Goal: Transaction & Acquisition: Register for event/course

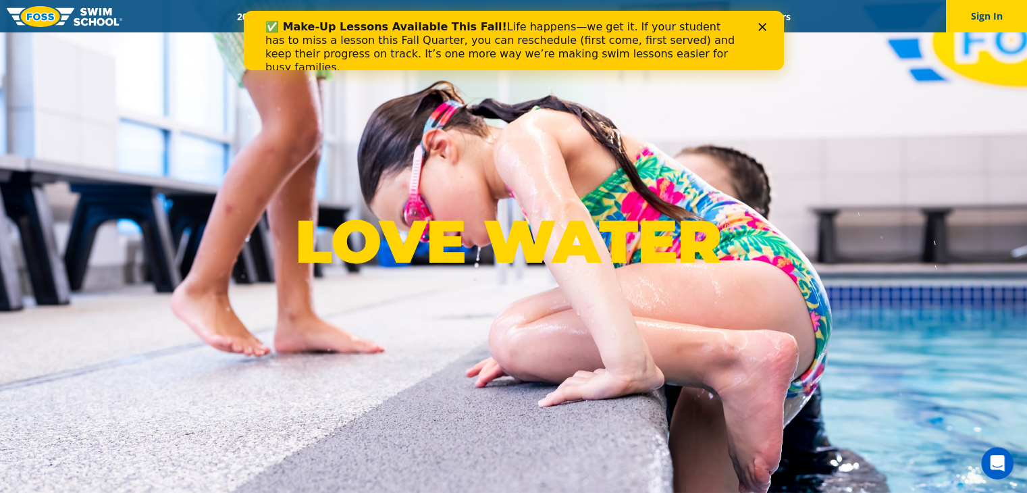
click at [765, 27] on icon "Close" at bounding box center [762, 27] width 8 height 8
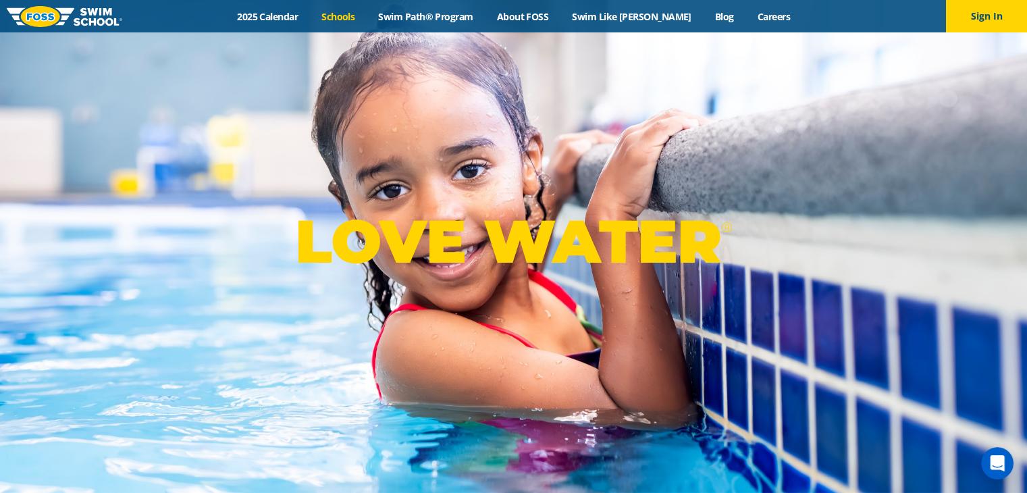
click at [354, 17] on link "Schools" at bounding box center [338, 16] width 57 height 13
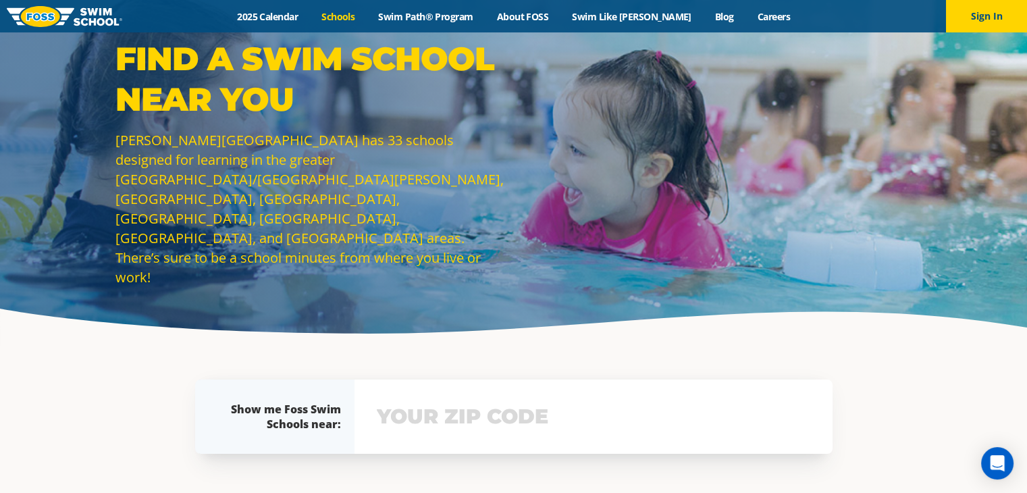
click at [501, 427] on input "text" at bounding box center [594, 416] width 440 height 39
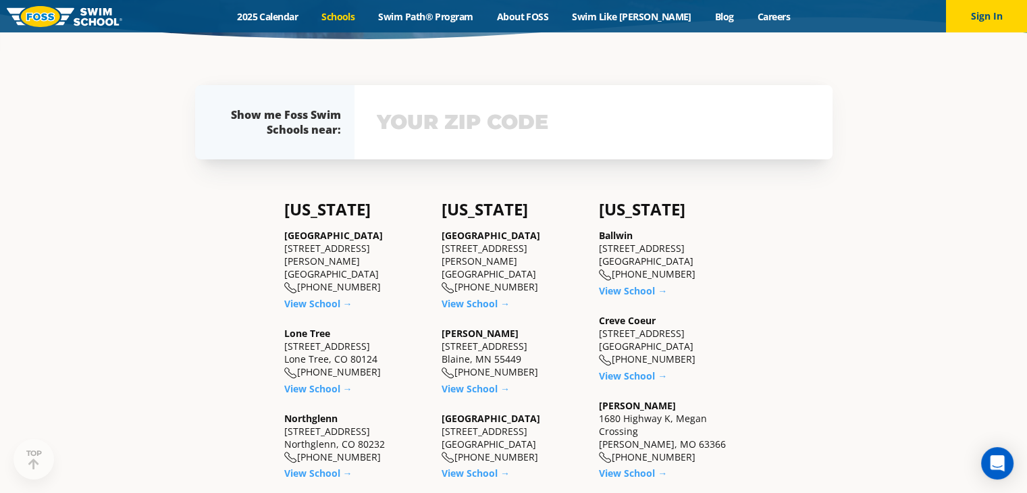
scroll to position [311, 0]
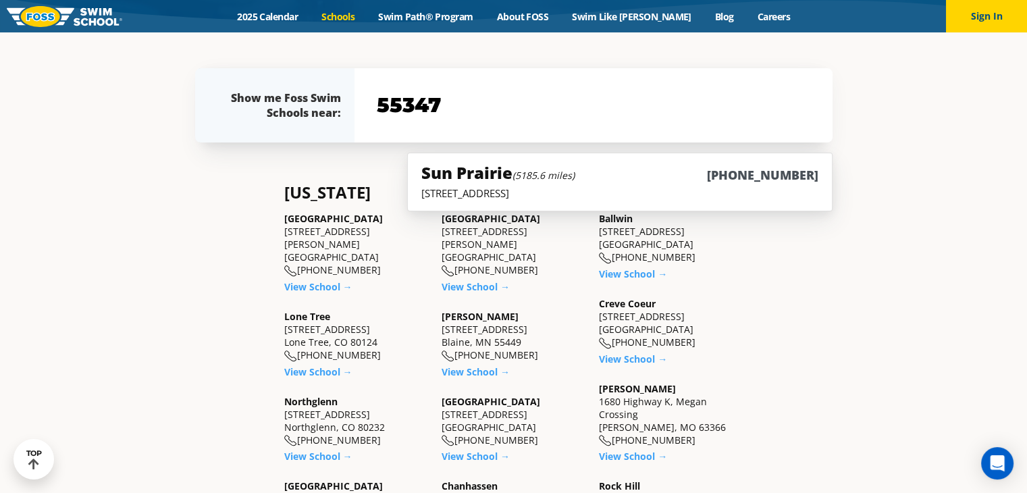
type input "55347"
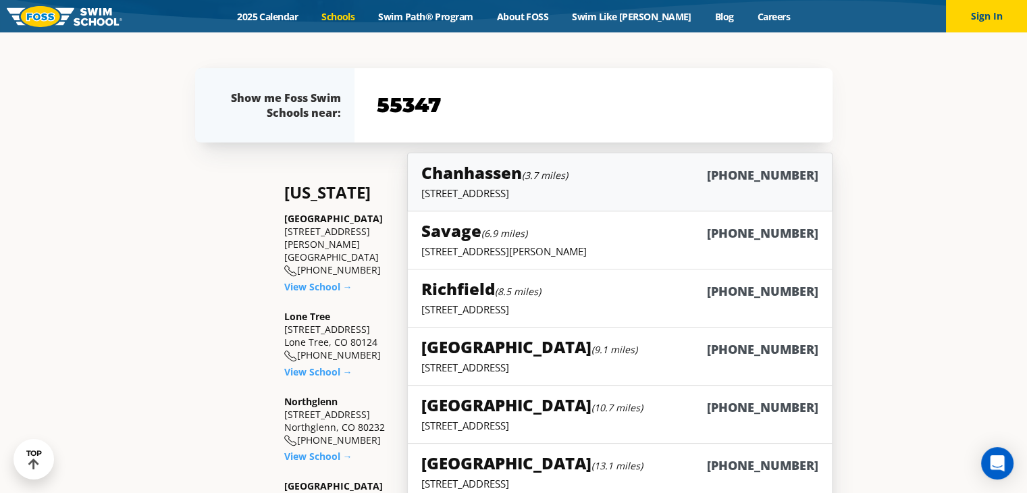
click at [630, 184] on div "Chanhassen (3.7 miles) (952) 906-5942" at bounding box center [620, 173] width 397 height 25
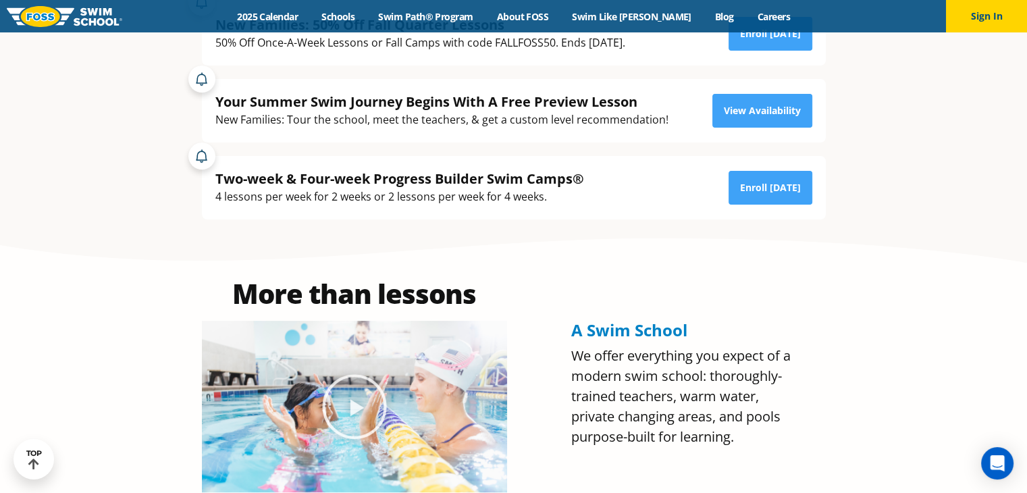
scroll to position [376, 0]
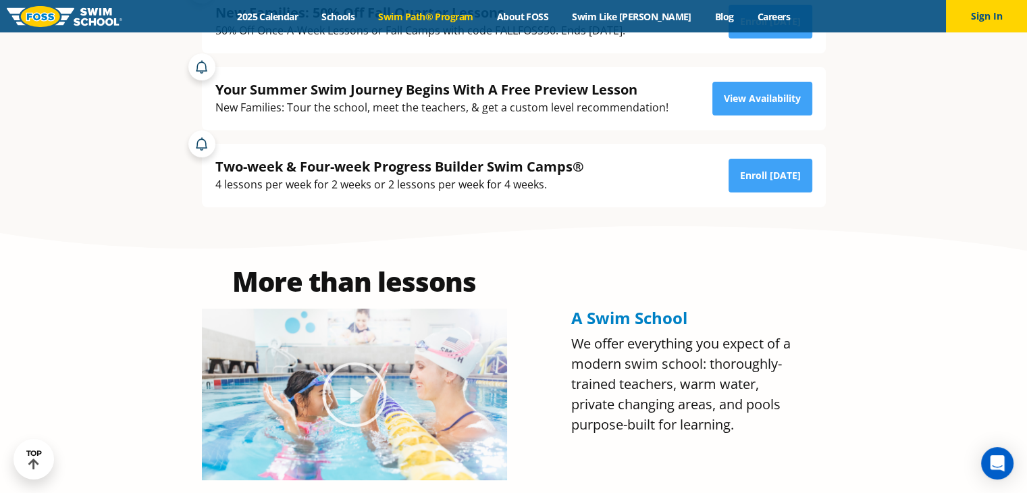
click at [427, 18] on link "Swim Path® Program" at bounding box center [426, 16] width 118 height 13
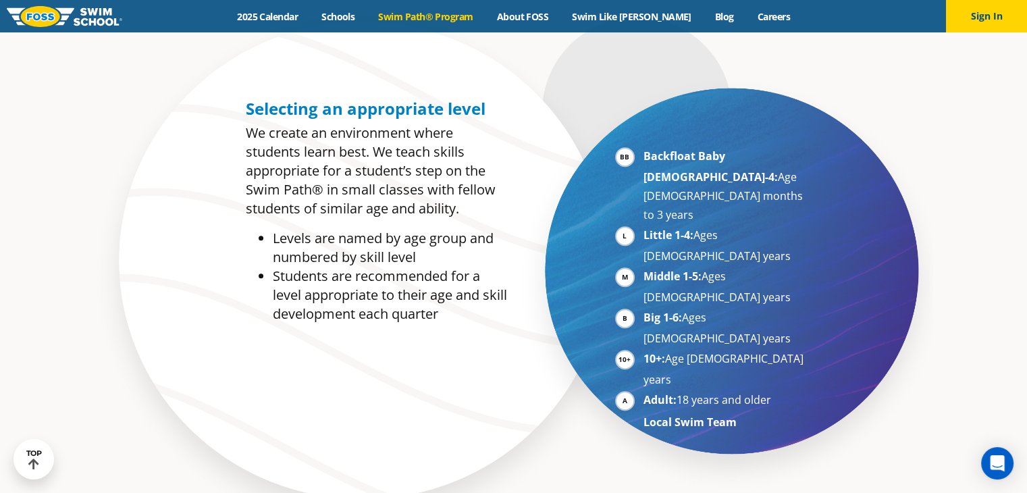
scroll to position [678, 0]
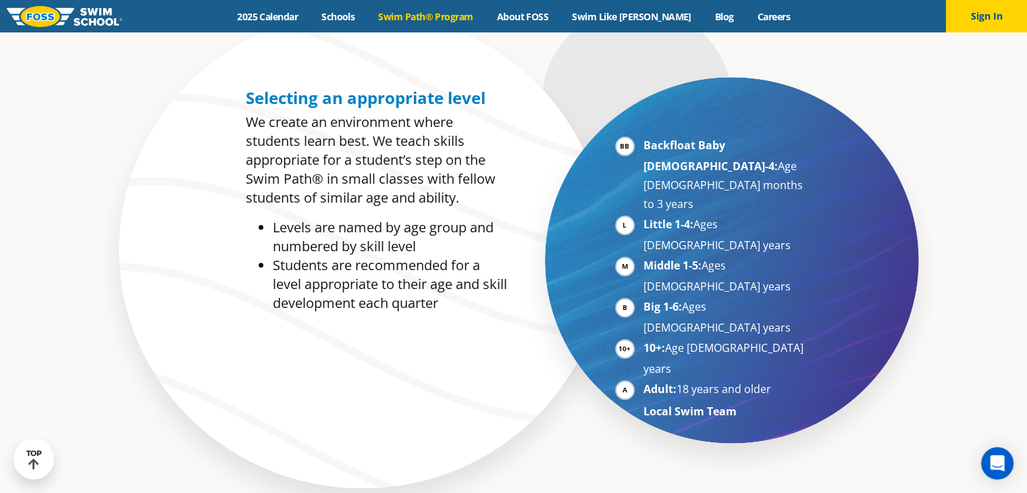
click at [644, 338] on li "10+: Age 10-17 years" at bounding box center [726, 358] width 165 height 40
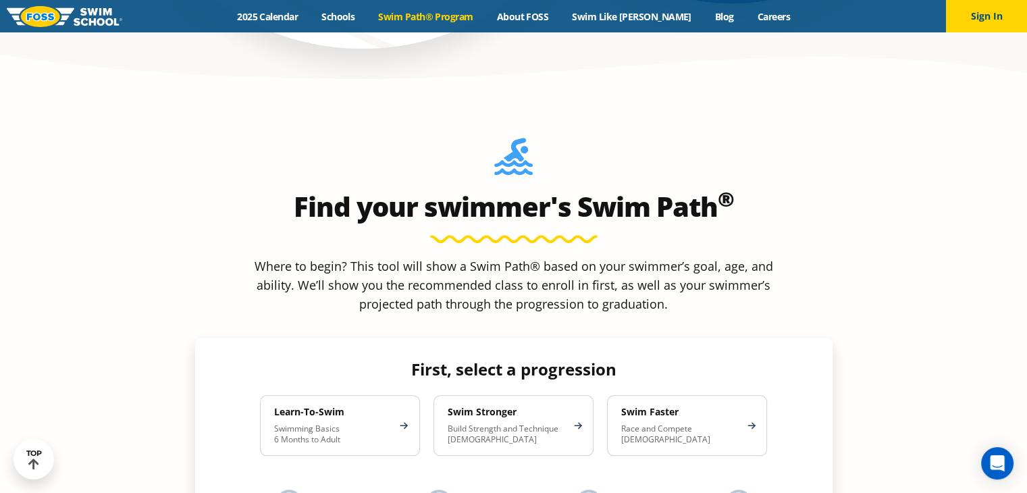
scroll to position [1113, 0]
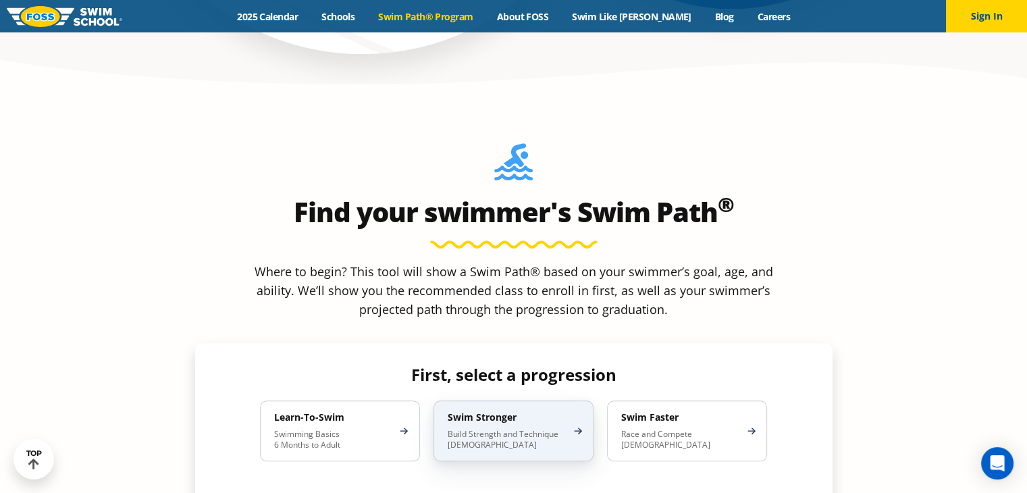
click at [578, 401] on div "Swim Stronger Build Strength and Technique 5-13 Years Old" at bounding box center [514, 431] width 160 height 61
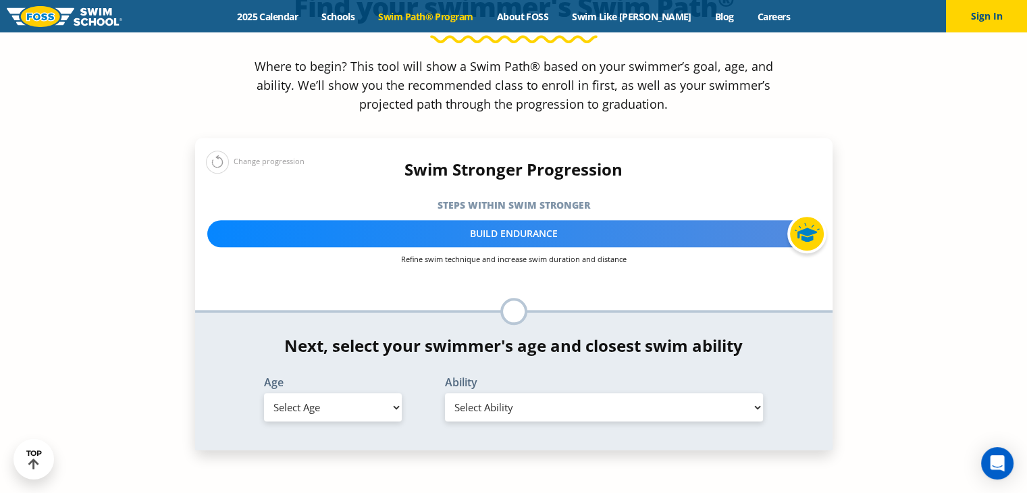
scroll to position [1334, 0]
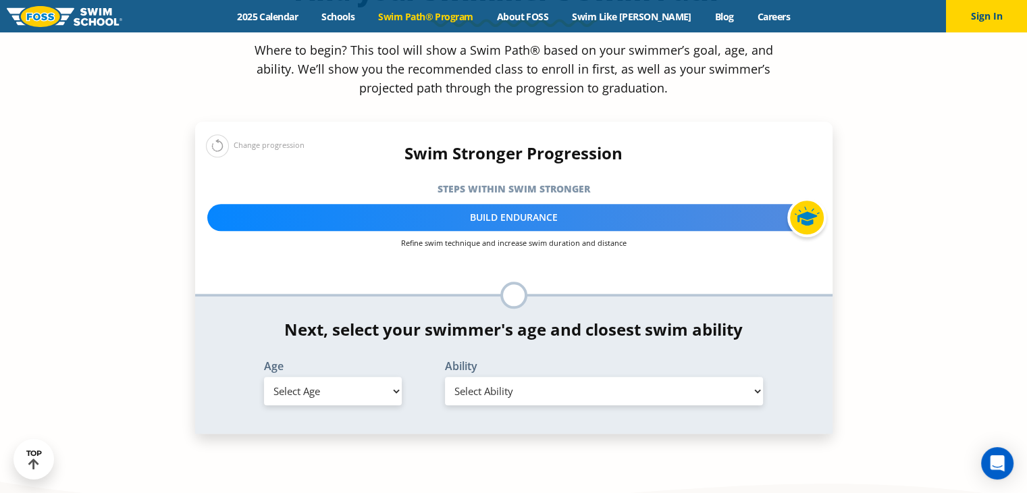
click at [394, 377] on select "Select Age 6 months - 1 year 1 year 2 years 3 years 4 years 5 years 6 years 7 y…" at bounding box center [333, 391] width 138 height 28
select select "11-years-"
click at [264, 377] on select "Select Age 6 months - 1 year 1 year 2 years 3 years 4 years 5 years 6 years 7 y…" at bounding box center [333, 391] width 138 height 28
click at [758, 377] on select "Select Ability First in-water experience When in the water, reliant on a life j…" at bounding box center [604, 391] width 319 height 28
select select "11-years--able-to-swim-front-crawl-40-ft-backstroke-40-ft-and-breaststroke-15-f…"
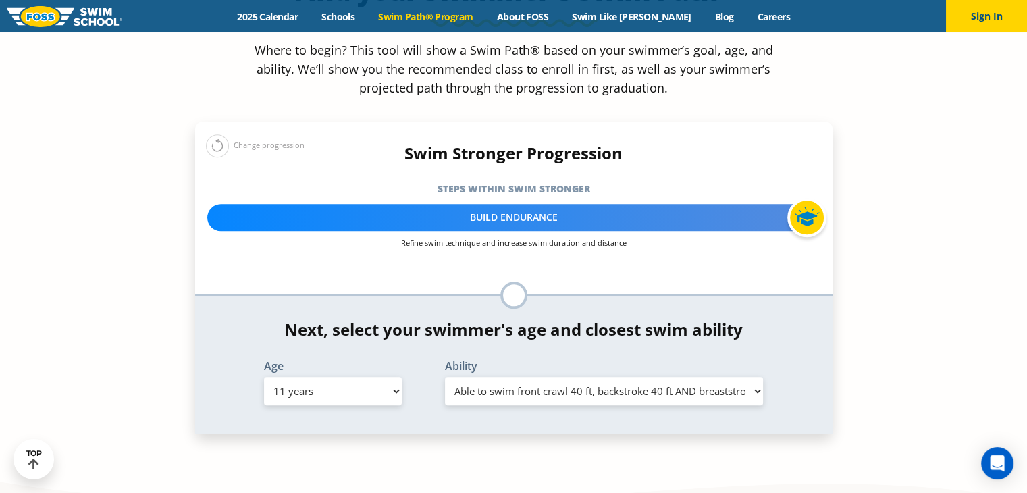
click at [445, 377] on select "Select Ability First in-water experience When in the water, reliant on a life j…" at bounding box center [604, 391] width 319 height 28
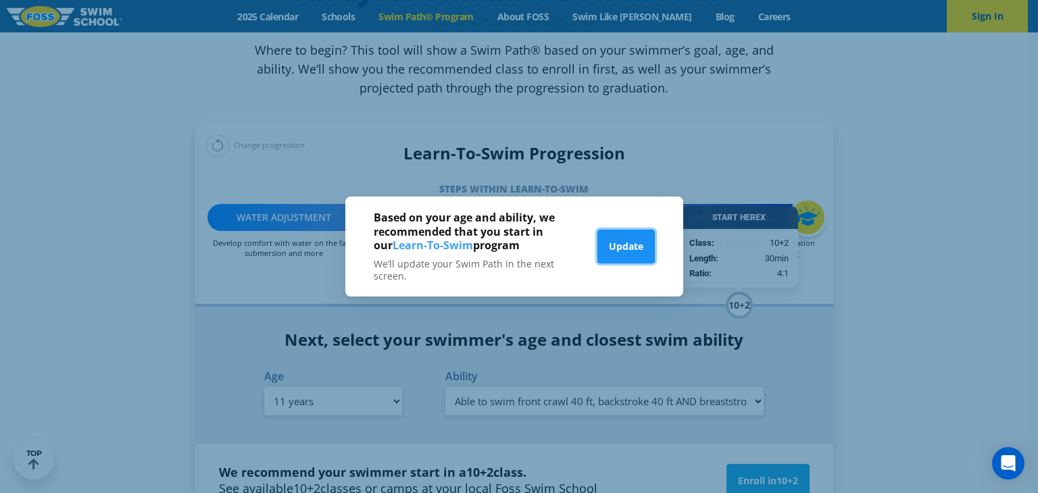
click at [623, 240] on button "Update" at bounding box center [625, 247] width 57 height 34
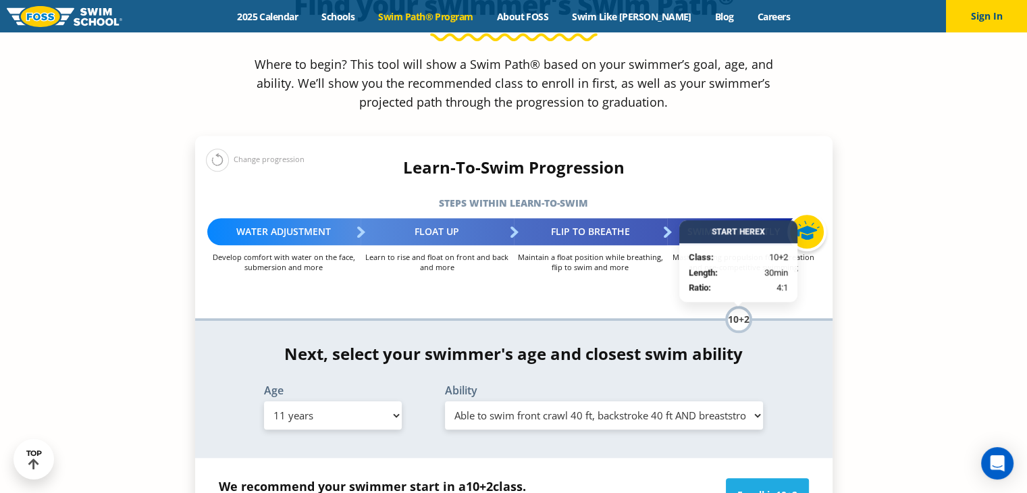
scroll to position [1325, 0]
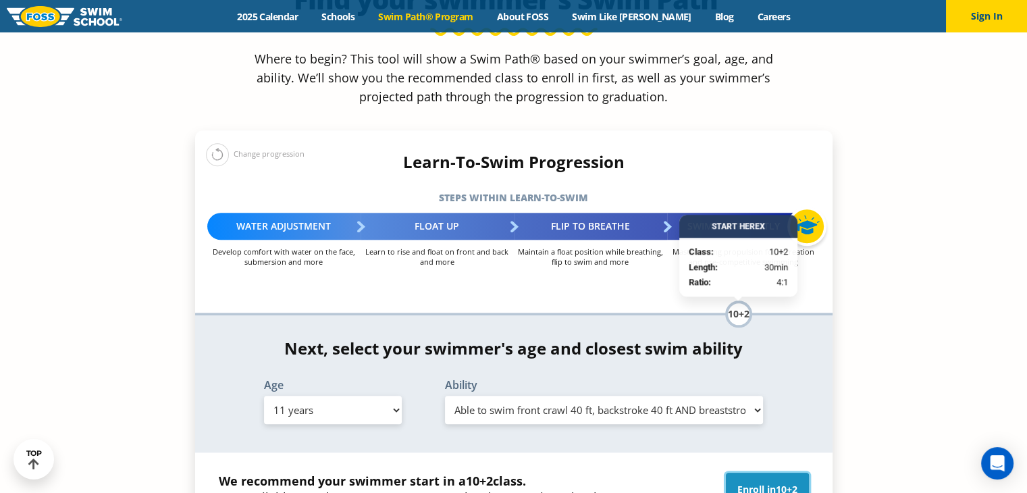
click at [751, 473] on link "Enroll in 10+2" at bounding box center [767, 490] width 83 height 34
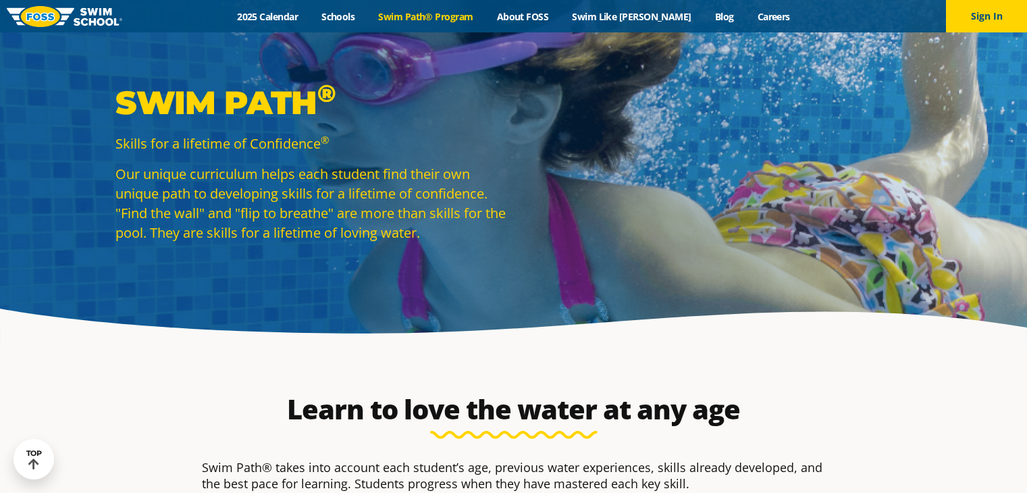
select select "11-years-"
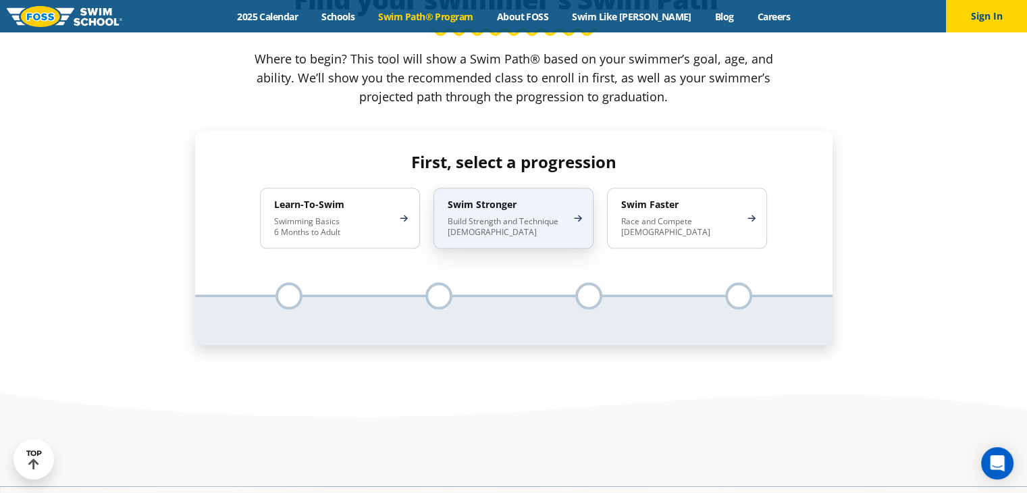
click at [576, 188] on div "Swim Stronger Build Strength and Technique [DEMOGRAPHIC_DATA]" at bounding box center [514, 218] width 160 height 61
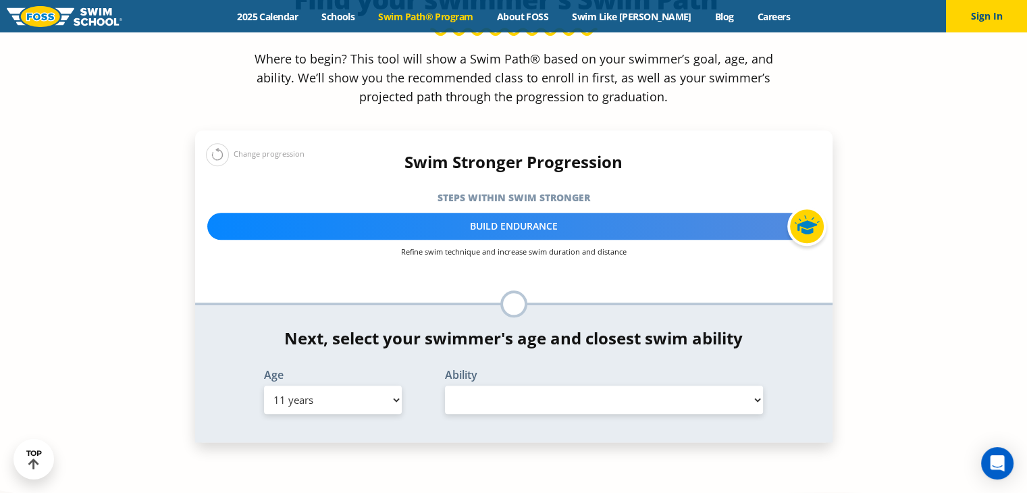
click at [759, 386] on select "Select Ability" at bounding box center [604, 400] width 319 height 28
select select "false"
click at [445, 386] on select "Select Ability" at bounding box center [604, 400] width 319 height 28
click at [757, 386] on select "Select Ability" at bounding box center [604, 400] width 319 height 28
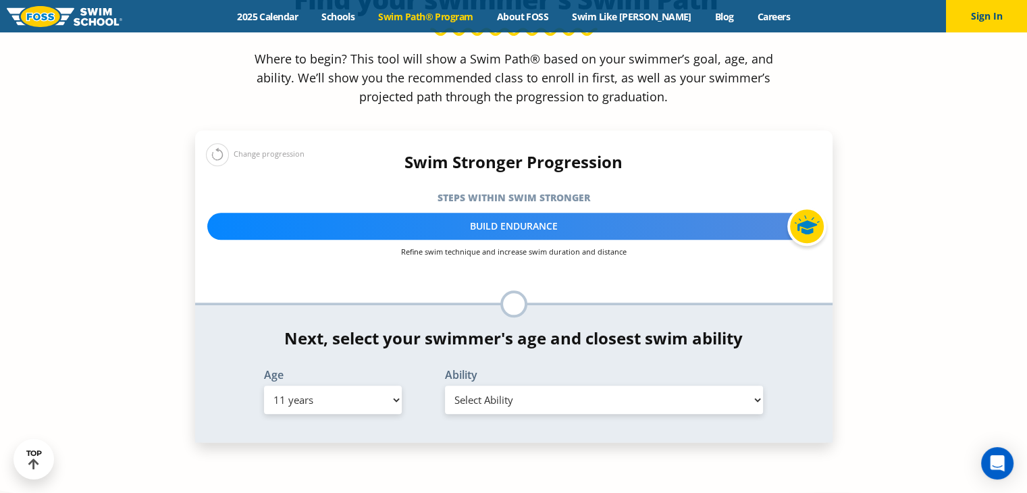
click at [757, 386] on select "Select Ability" at bounding box center [604, 400] width 319 height 28
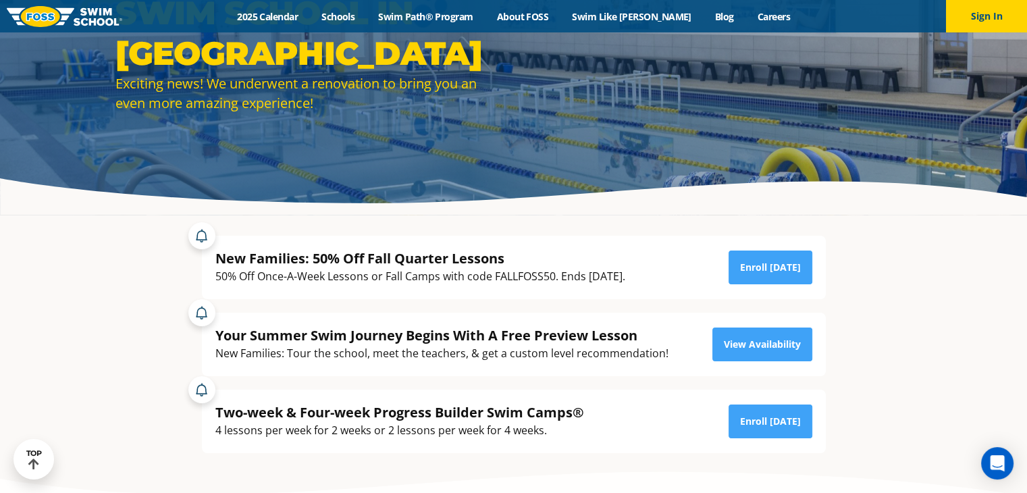
scroll to position [137, 0]
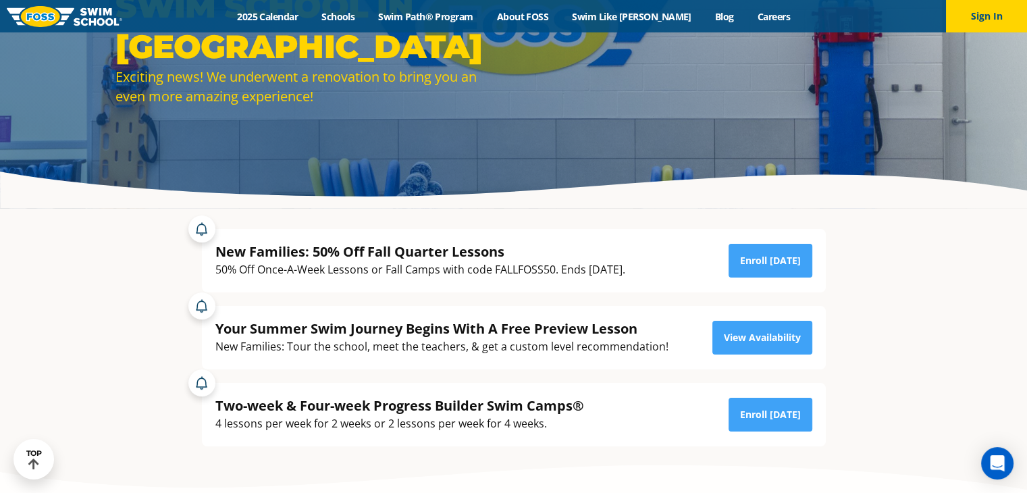
click at [42, 11] on img at bounding box center [65, 16] width 116 height 21
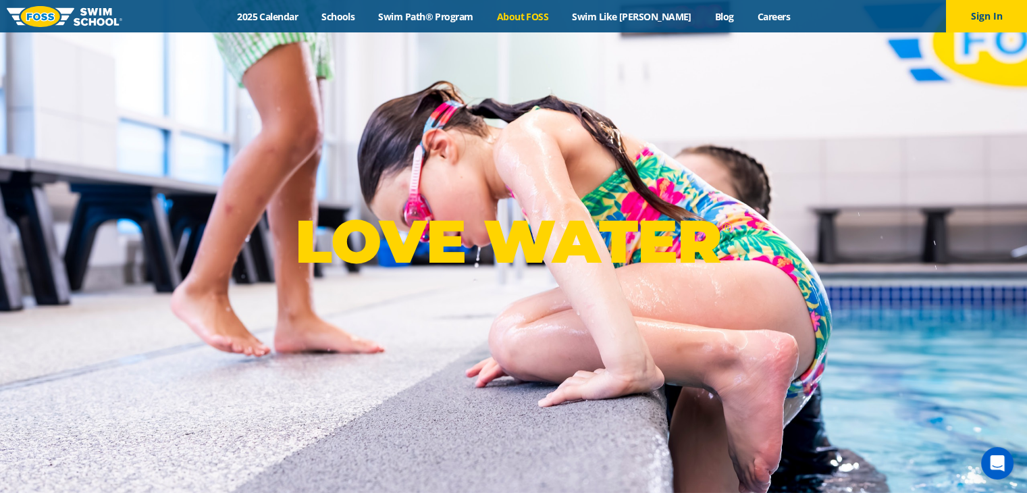
click at [549, 15] on link "About FOSS" at bounding box center [523, 16] width 76 height 13
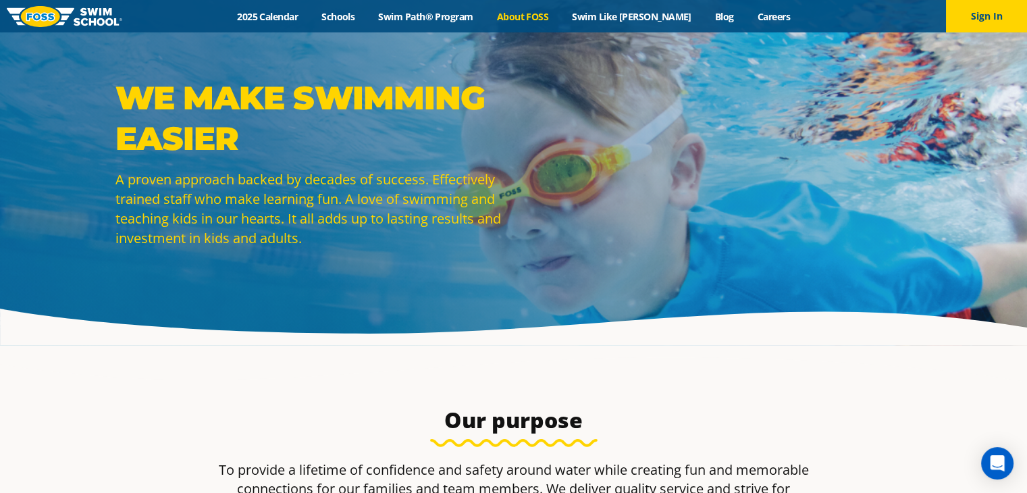
click at [39, 5] on link at bounding box center [65, 16] width 116 height 32
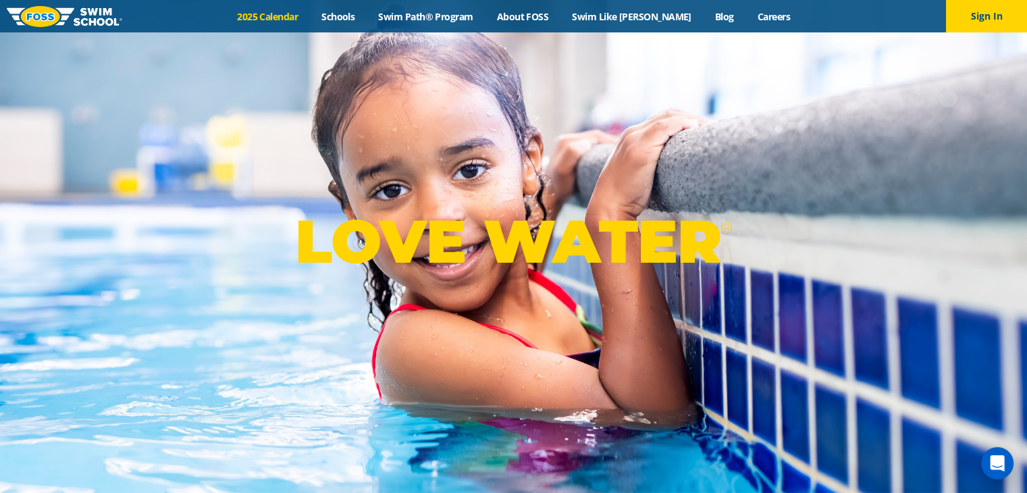
click at [303, 12] on link "2025 Calendar" at bounding box center [268, 16] width 84 height 13
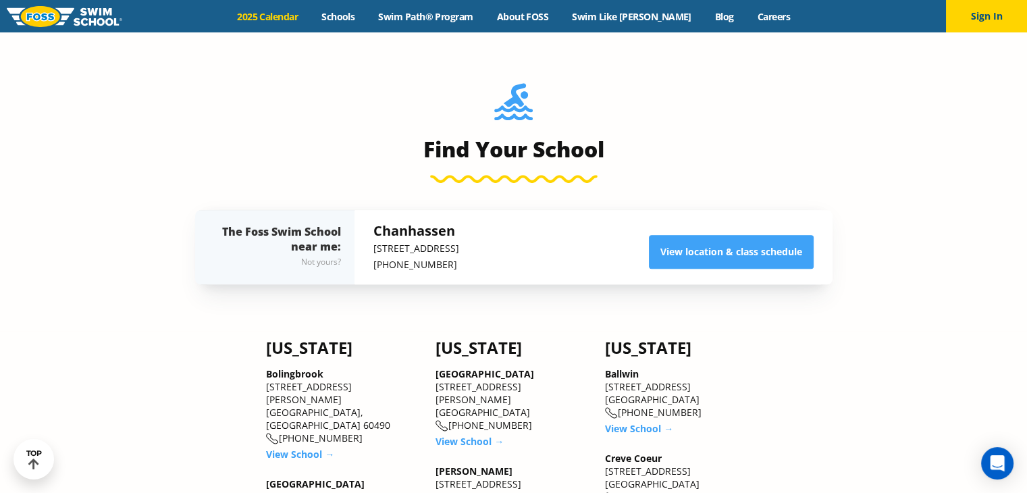
scroll to position [1367, 0]
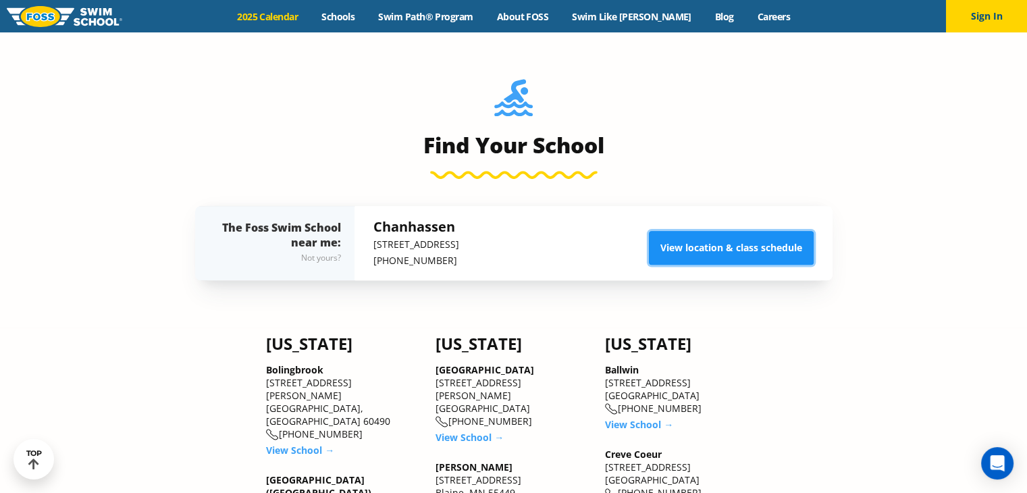
click at [743, 247] on link "View location & class schedule" at bounding box center [731, 248] width 165 height 34
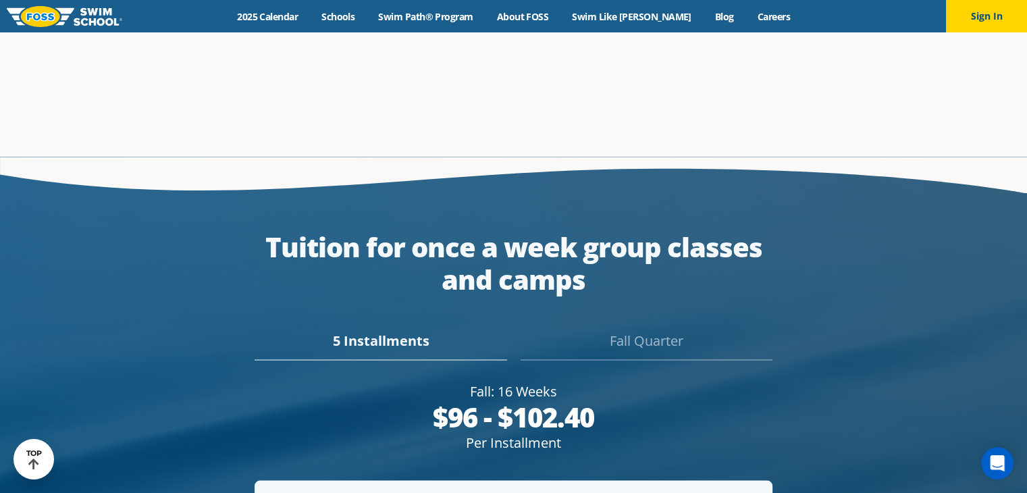
scroll to position [2361, 0]
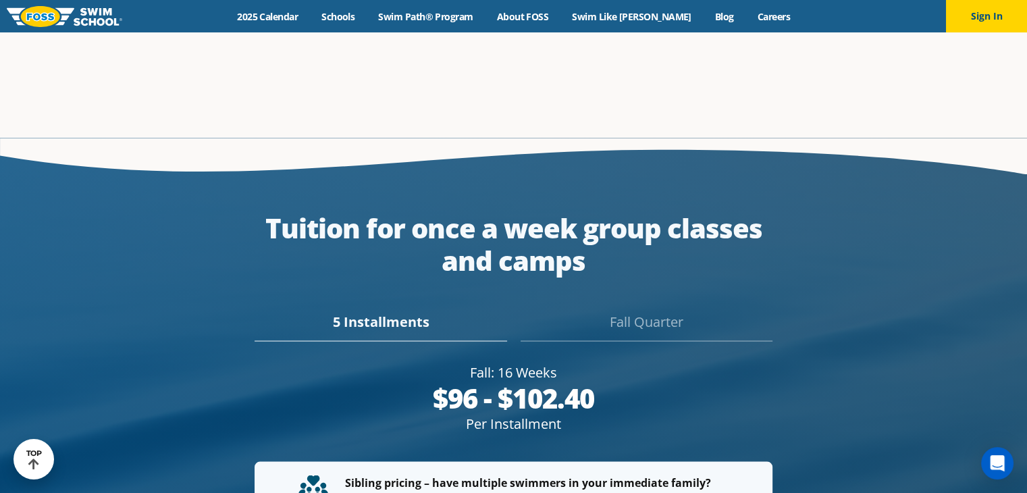
click at [386, 311] on div "5 Installments" at bounding box center [381, 326] width 252 height 30
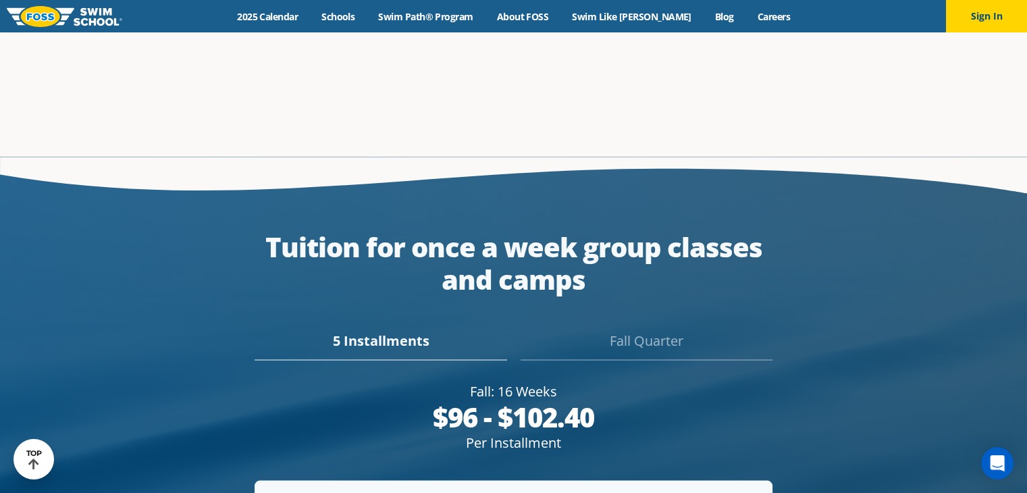
click at [505, 433] on div "Per Installment" at bounding box center [514, 442] width 518 height 19
click at [605, 330] on div "Fall Quarter" at bounding box center [647, 345] width 252 height 30
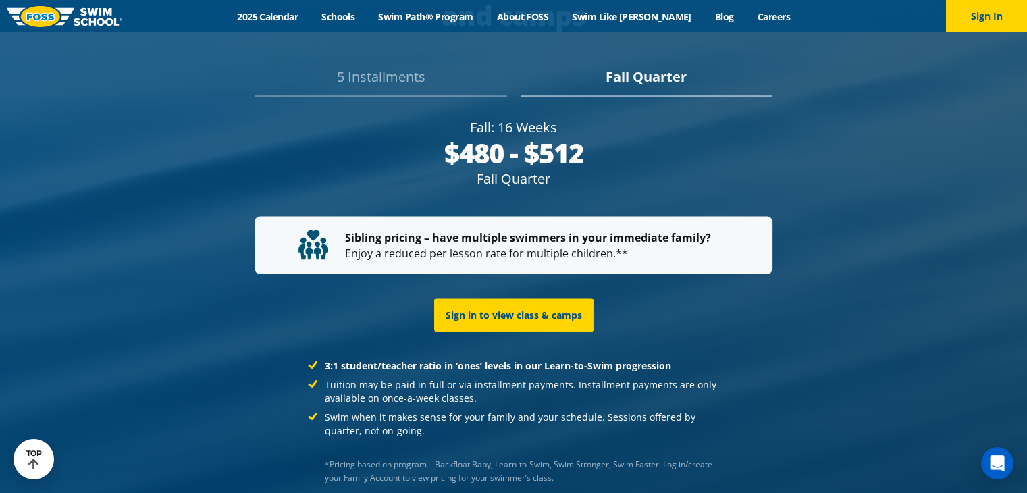
scroll to position [2624, 0]
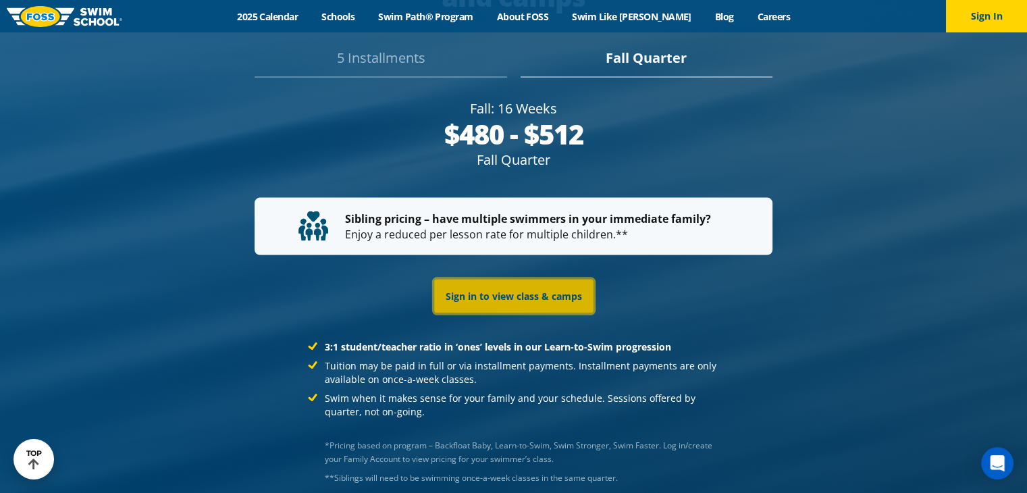
click at [528, 280] on link "Sign in to view class & camps" at bounding box center [513, 297] width 159 height 34
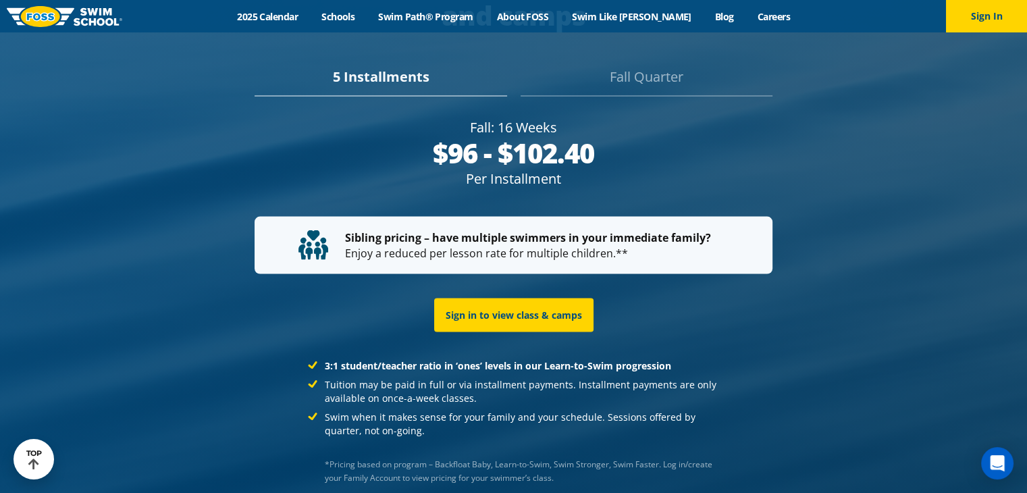
scroll to position [2624, 0]
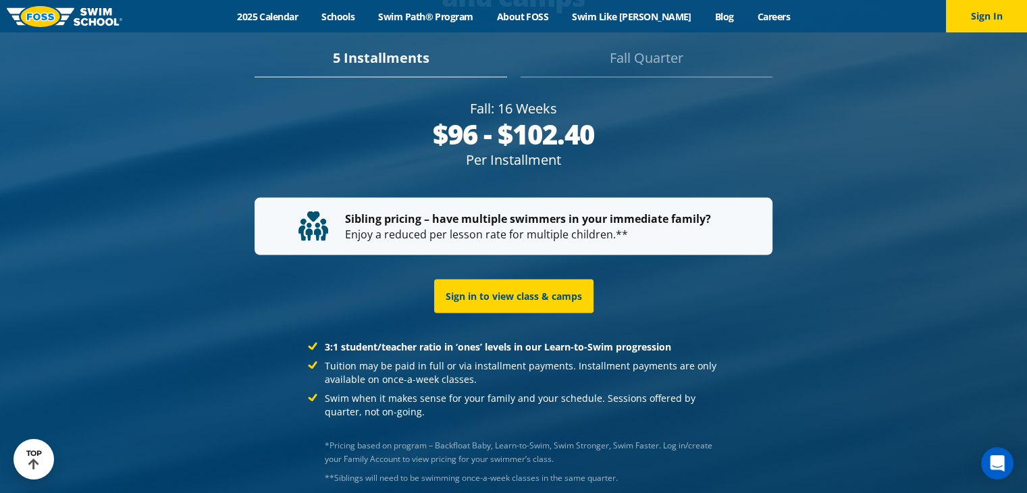
click at [565, 432] on div "*Pricing based on program – Backfloat Baby, Learn-to-Swim, Swim Stronger, Swim …" at bounding box center [513, 461] width 425 height 58
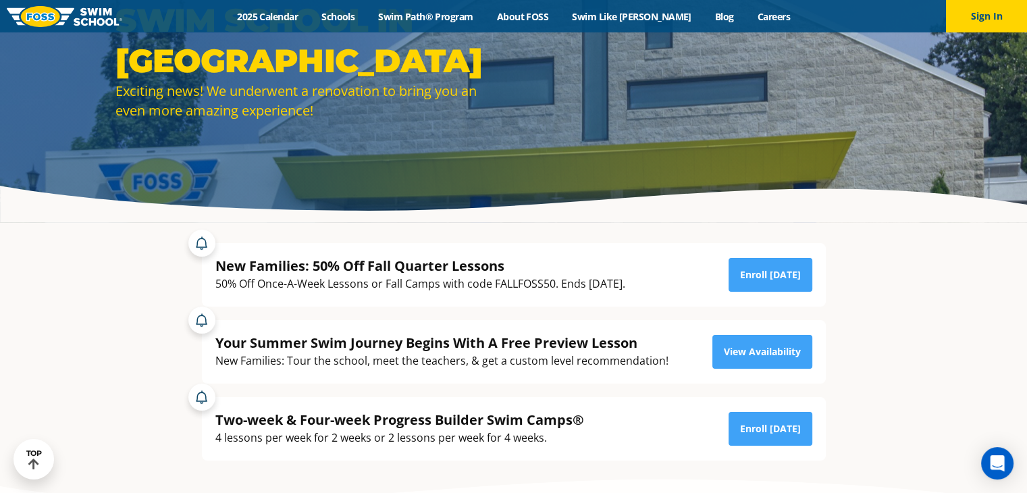
scroll to position [117, 0]
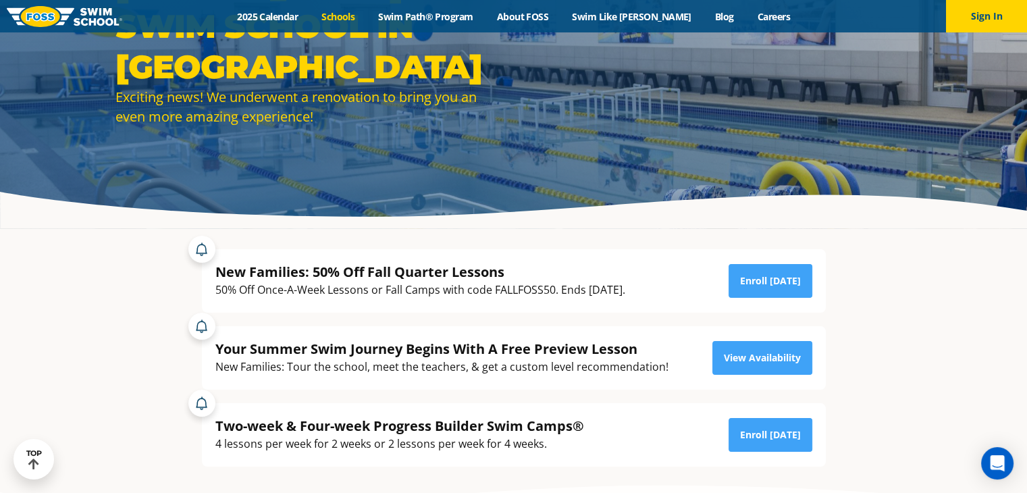
click at [361, 16] on link "Schools" at bounding box center [338, 16] width 57 height 13
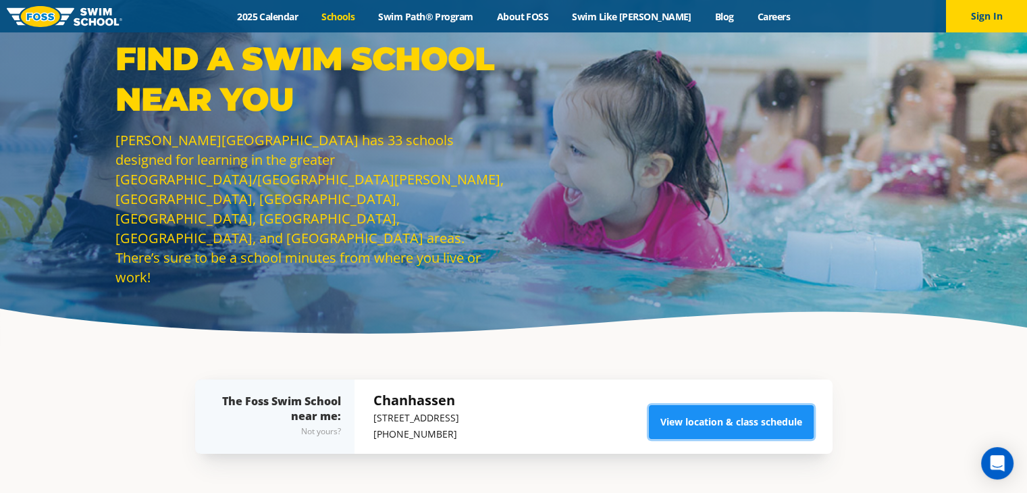
click at [688, 419] on link "View location & class schedule" at bounding box center [731, 422] width 165 height 34
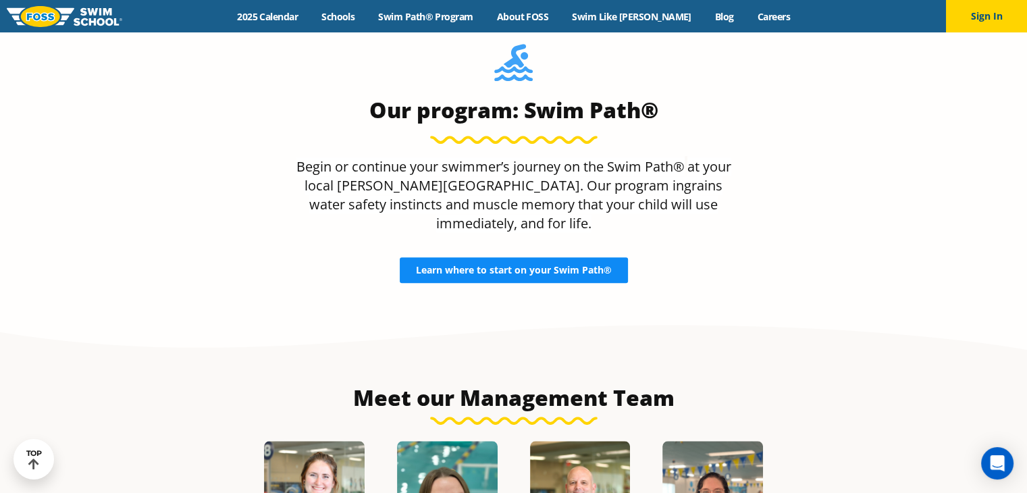
scroll to position [1173, 0]
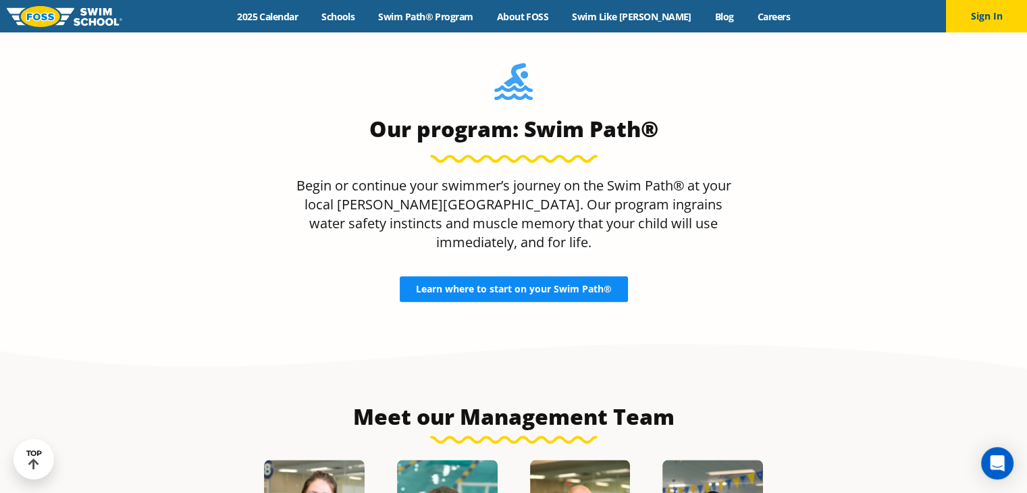
click at [544, 284] on span "Learn where to start on your Swim Path®" at bounding box center [514, 288] width 196 height 9
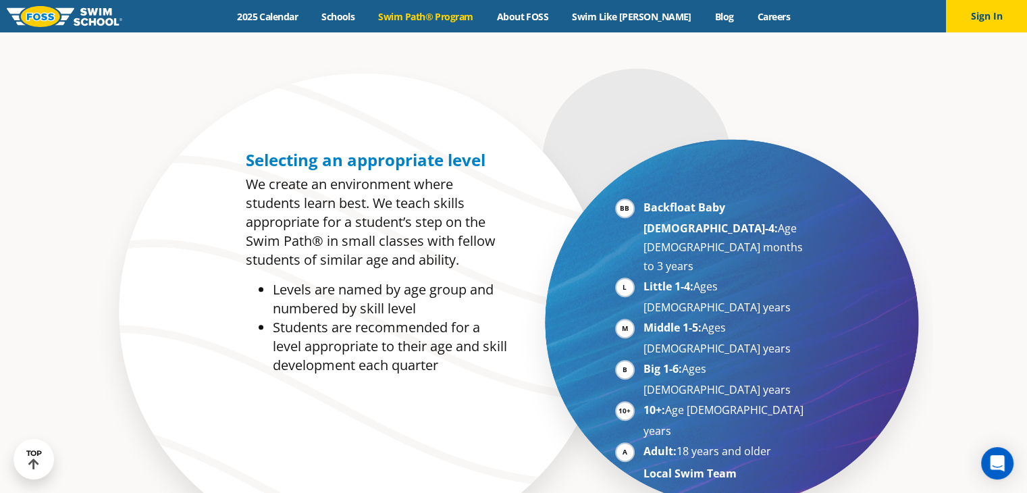
scroll to position [621, 0]
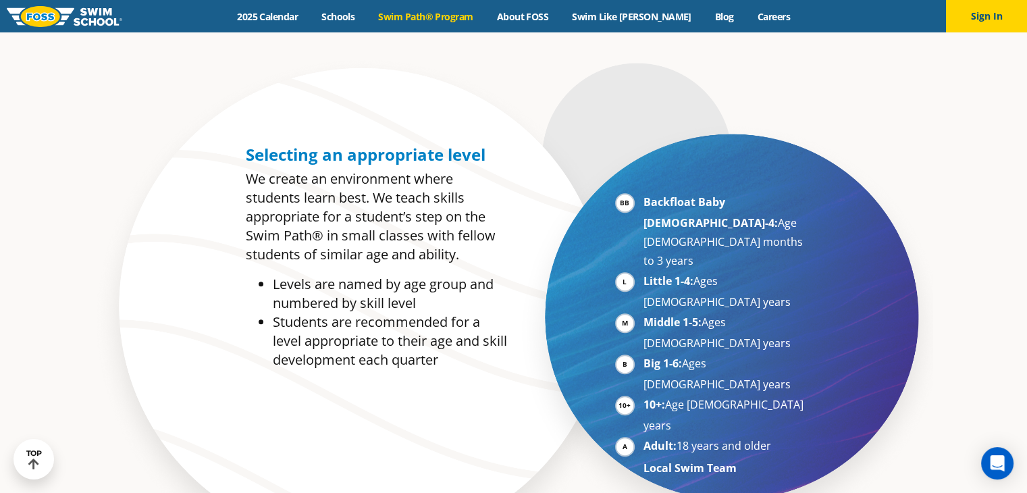
click at [644, 395] on li "10+: Age 10-17 years" at bounding box center [726, 415] width 165 height 40
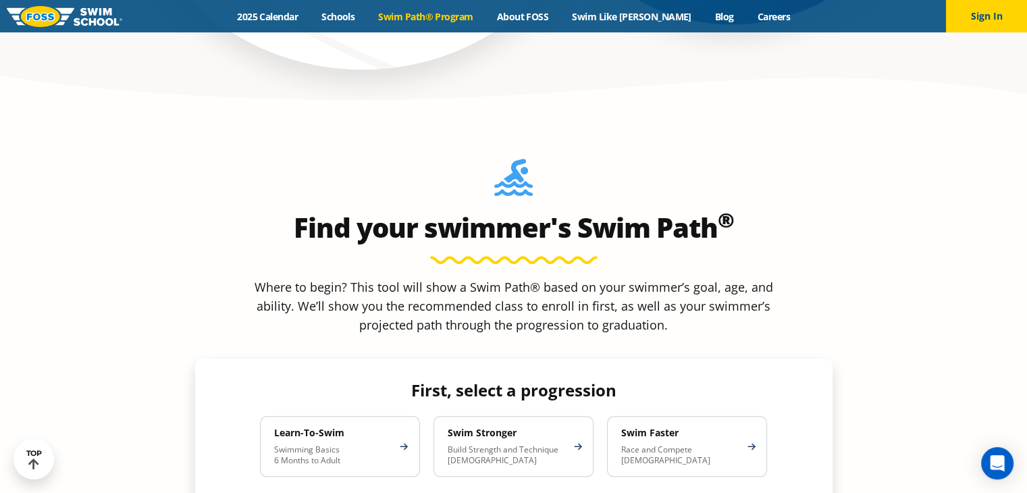
scroll to position [1144, 0]
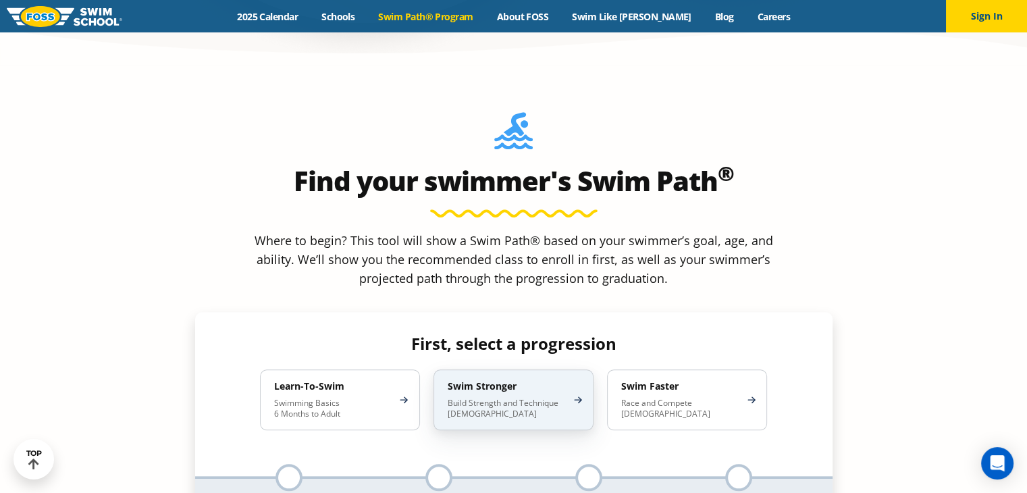
click at [576, 370] on div "Swim Stronger Build Strength and Technique 5-13 Years Old" at bounding box center [514, 400] width 160 height 61
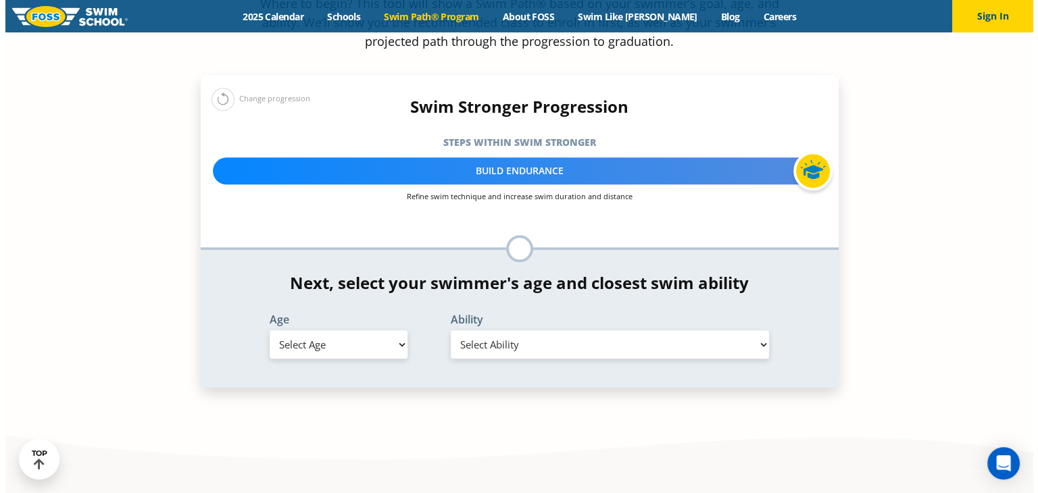
scroll to position [1423, 0]
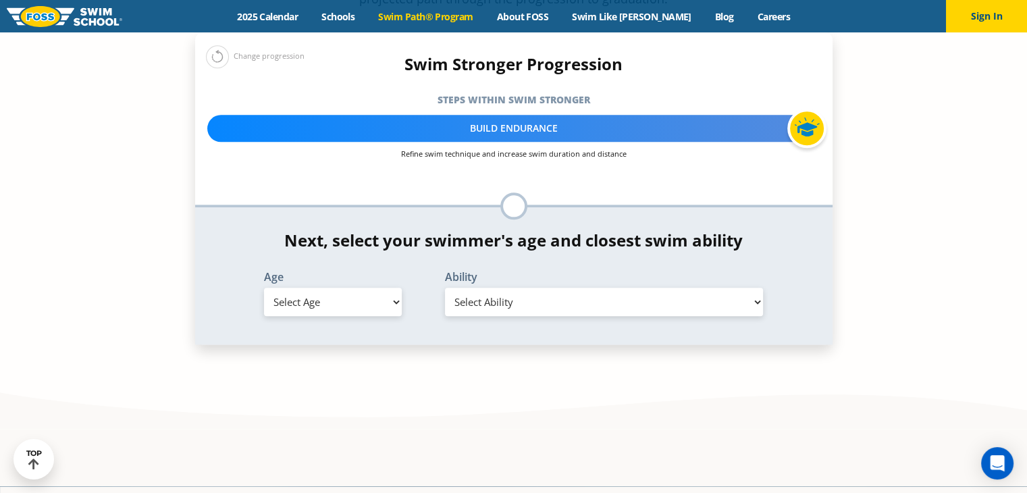
click at [757, 288] on select "Select Ability" at bounding box center [604, 302] width 319 height 28
click at [396, 288] on select "Select Age 6 months - 1 year 1 year 2 years 3 years 4 years 5 years 6 years 7 y…" at bounding box center [333, 302] width 138 height 28
select select "11-years-"
click at [264, 288] on select "Select Age 6 months - 1 year 1 year 2 years 3 years 4 years 5 years 6 years 7 y…" at bounding box center [333, 302] width 138 height 28
click at [759, 288] on select "Select Ability First in-water experience When in the water, reliant on a life j…" at bounding box center [604, 302] width 319 height 28
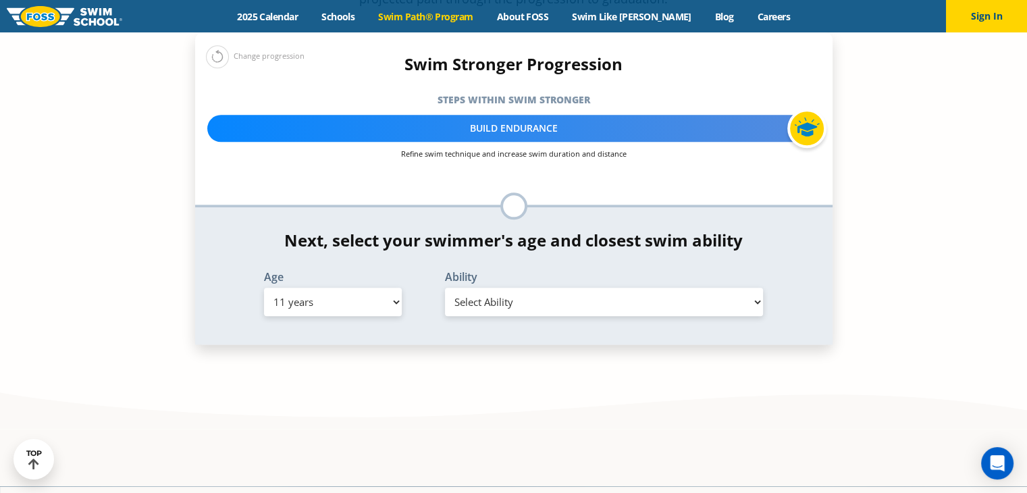
select select "11-years--able-to-swim-front-crawl-40-ft-backstroke-40-ft-and-breaststroke-15-f…"
click at [445, 288] on select "Select Ability First in-water experience When in the water, reliant on a life j…" at bounding box center [604, 302] width 319 height 28
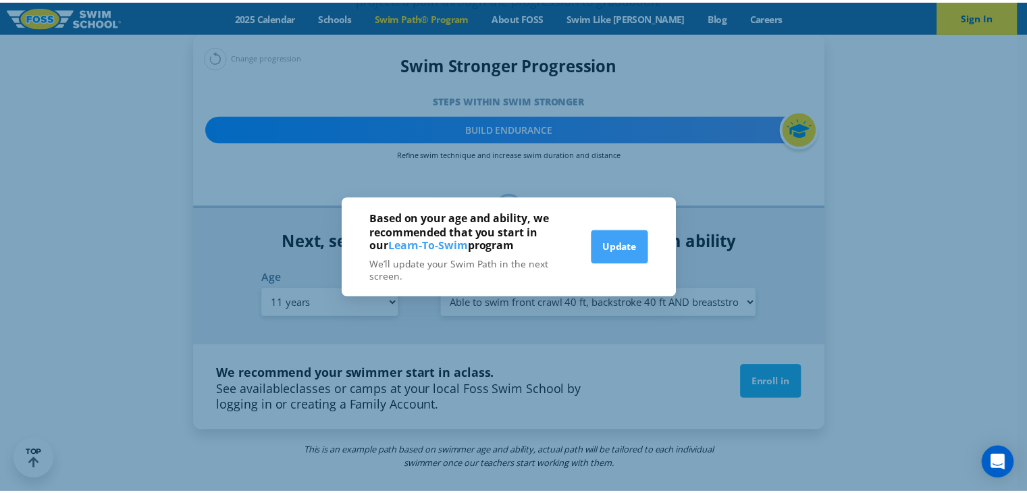
scroll to position [1433, 0]
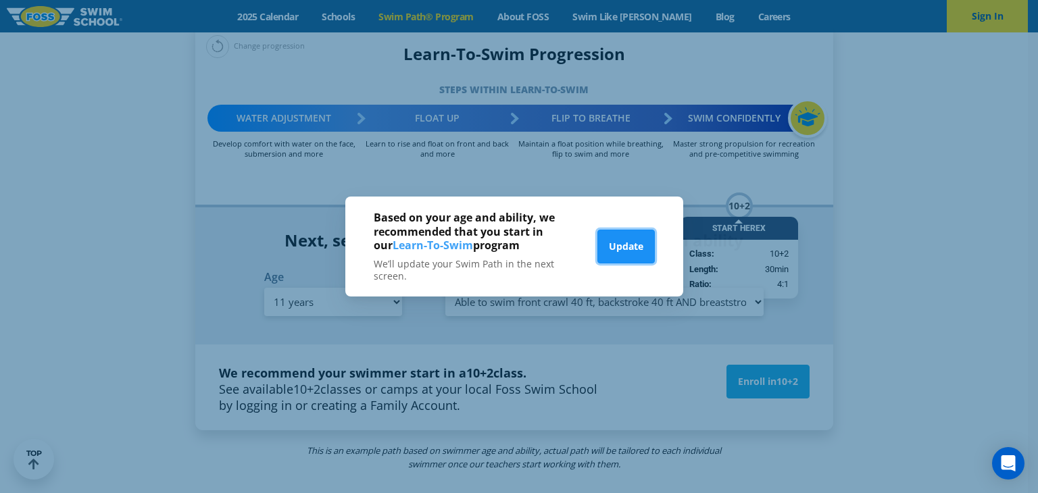
click at [632, 249] on button "Update" at bounding box center [625, 247] width 57 height 34
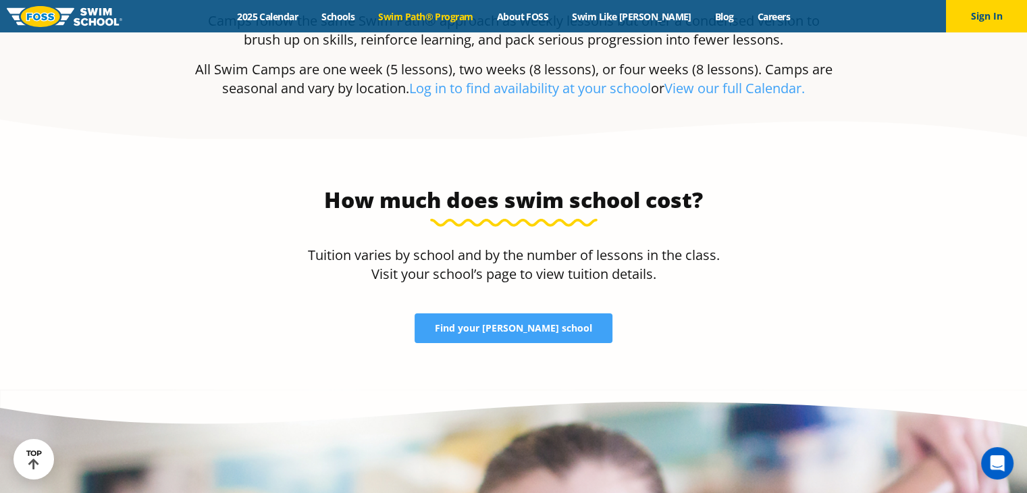
scroll to position [4191, 0]
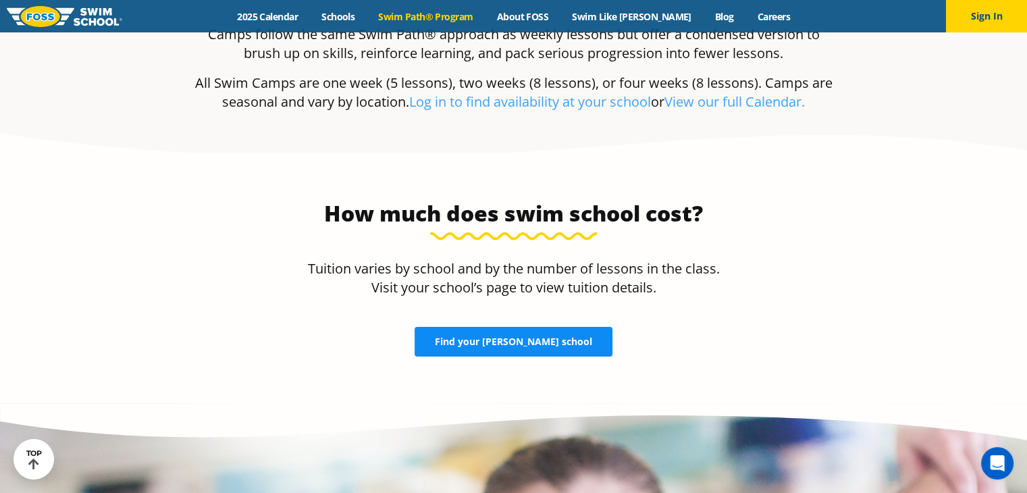
click at [544, 337] on span "Find your FOSS school" at bounding box center [513, 341] width 157 height 9
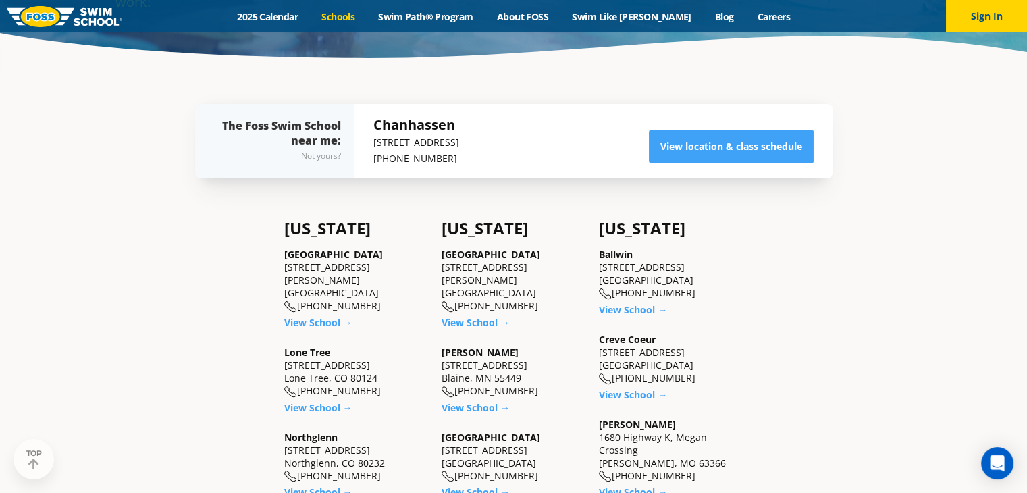
scroll to position [315, 0]
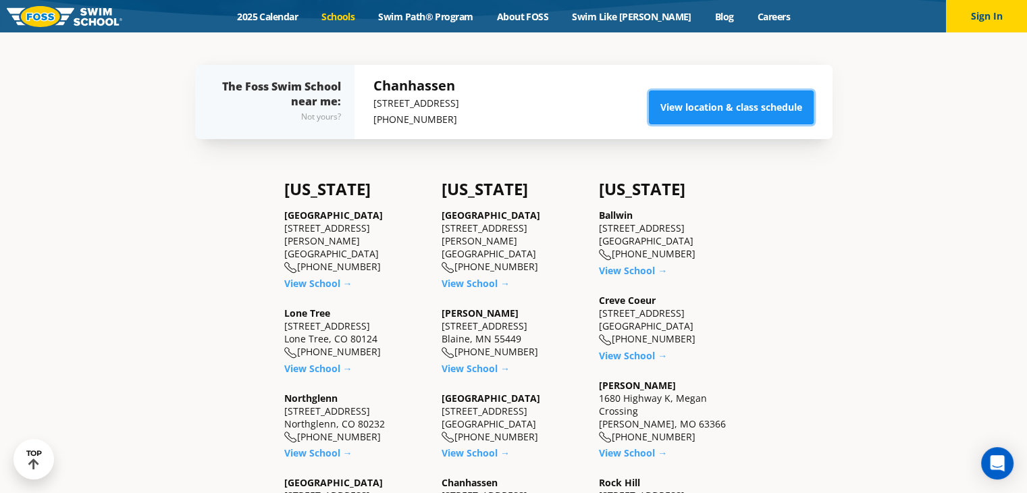
click at [718, 108] on link "View location & class schedule" at bounding box center [731, 108] width 165 height 34
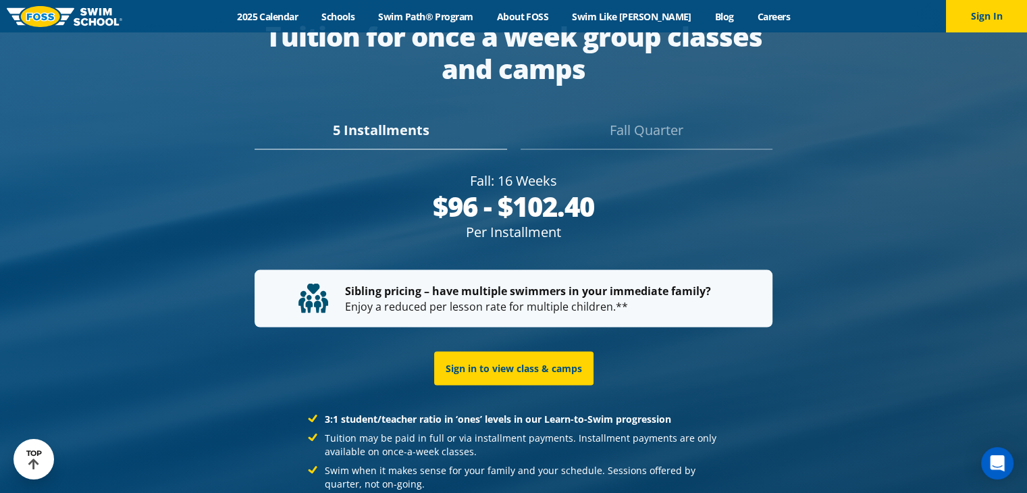
scroll to position [2540, 0]
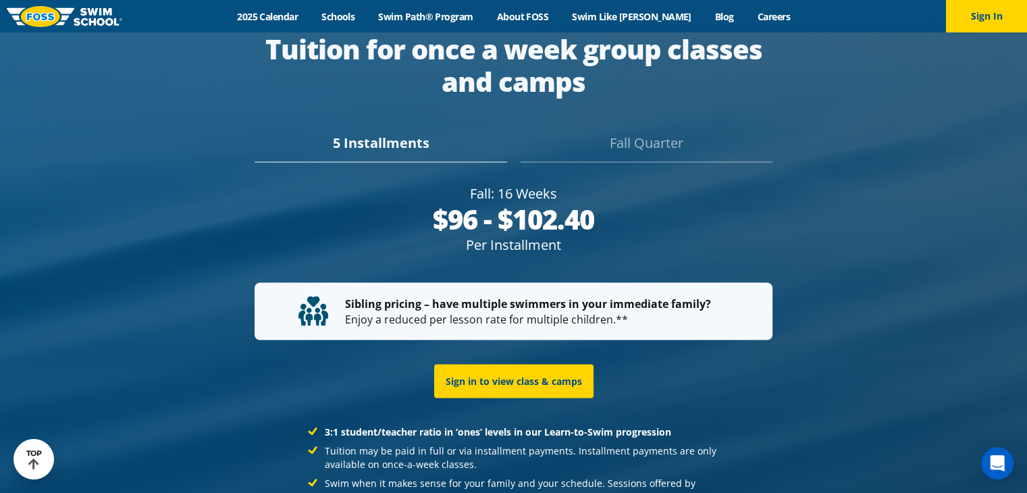
click at [670, 132] on div "Fall Quarter" at bounding box center [647, 147] width 252 height 30
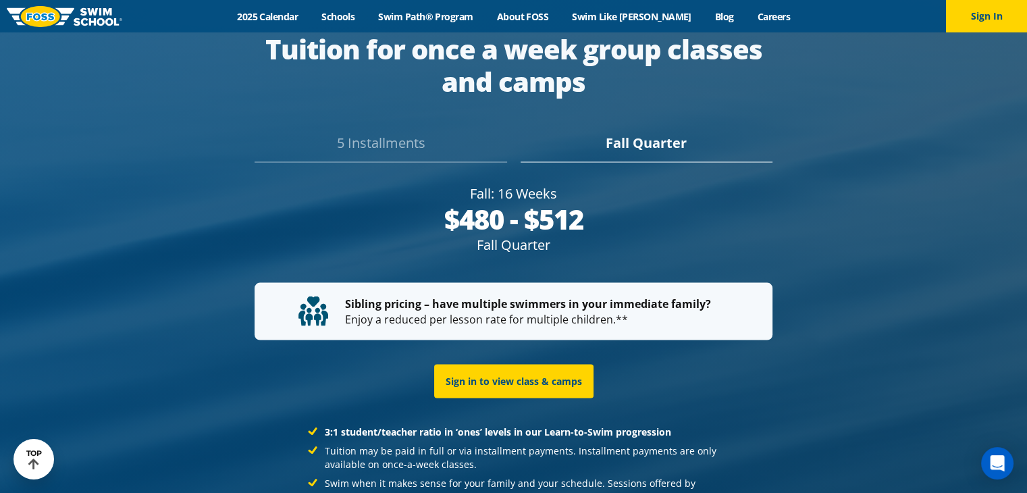
click at [376, 115] on div "5 Installments [GEOGRAPHIC_DATA]" at bounding box center [514, 138] width 638 height 47
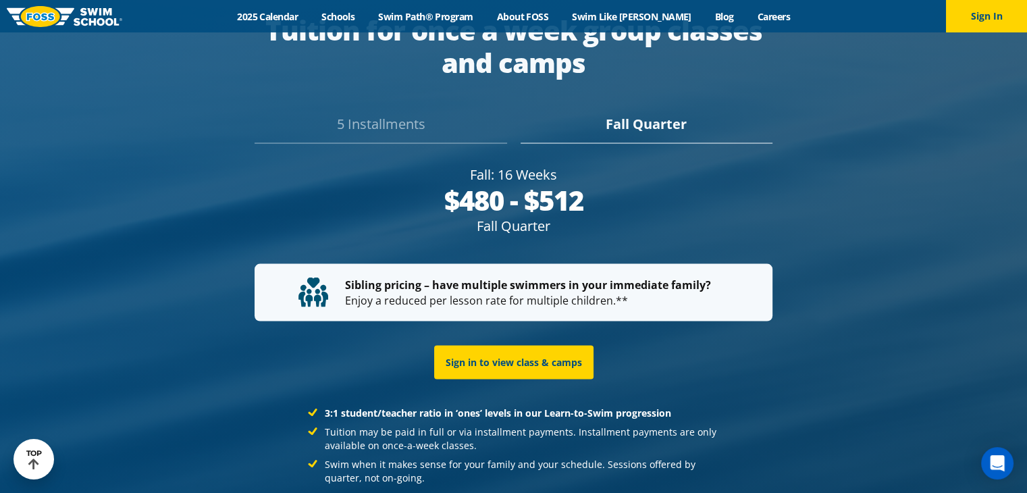
click at [380, 113] on div "5 Installments" at bounding box center [381, 128] width 252 height 30
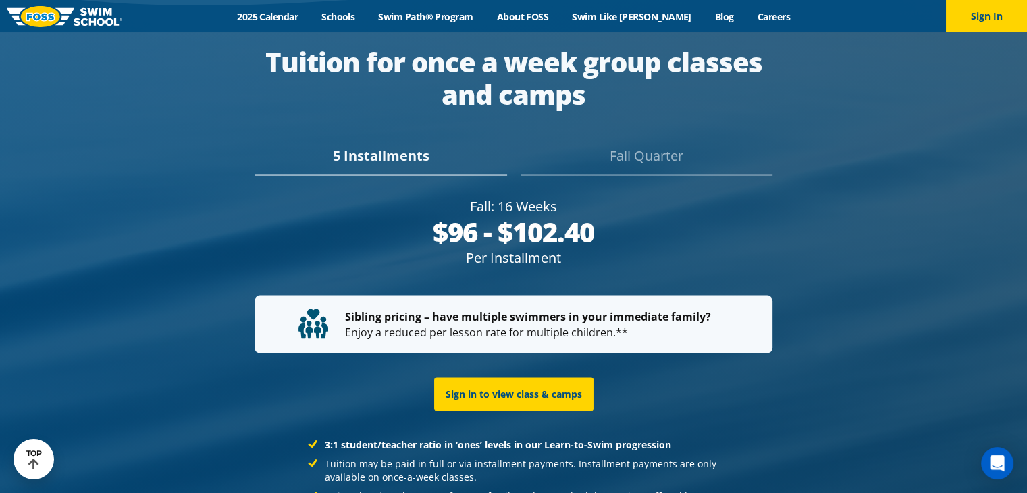
scroll to position [2553, 0]
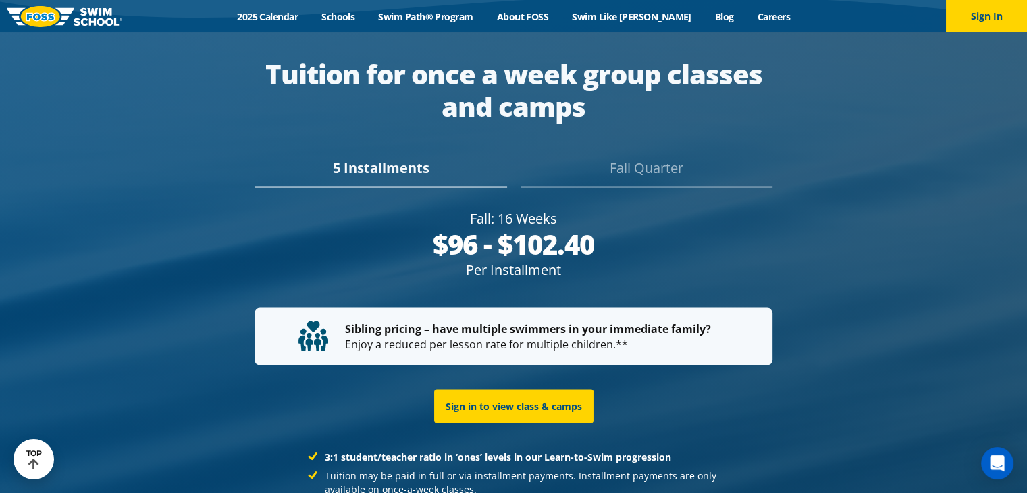
click at [652, 157] on div "Fall Quarter" at bounding box center [647, 172] width 252 height 30
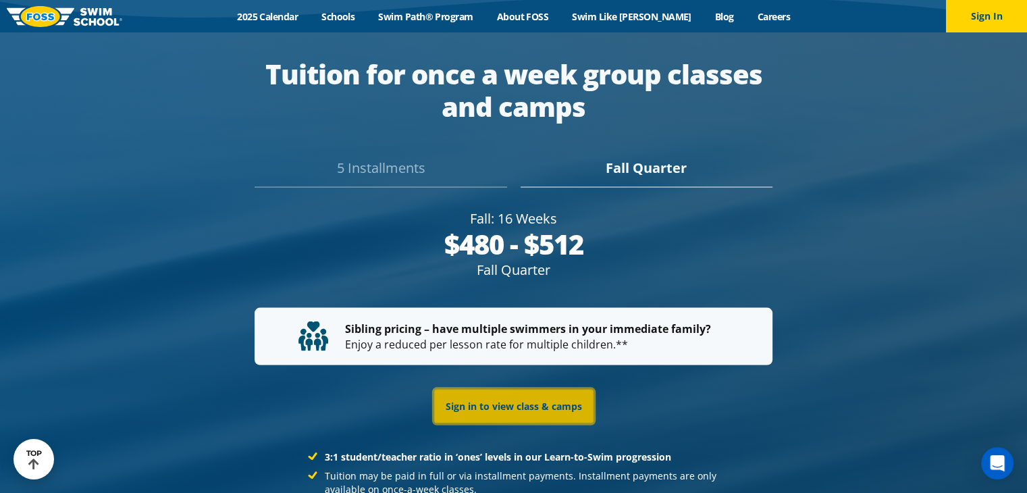
click at [529, 389] on link "Sign in to view class & camps" at bounding box center [513, 406] width 159 height 34
